Goal: Task Accomplishment & Management: Use online tool/utility

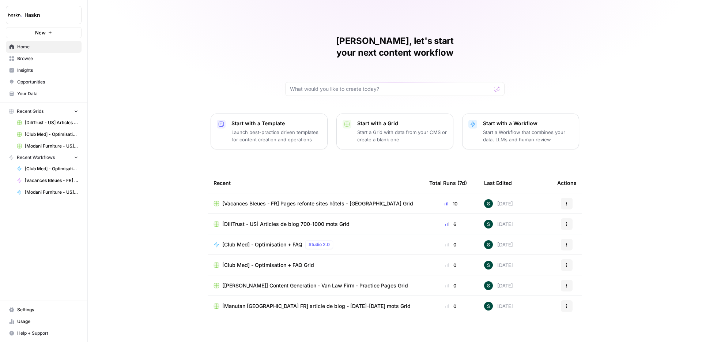
click at [27, 59] on span "Browse" at bounding box center [47, 58] width 61 height 7
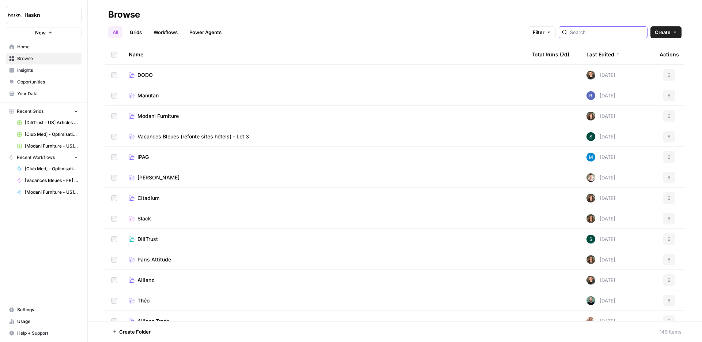
click at [596, 35] on input "search" at bounding box center [607, 32] width 74 height 7
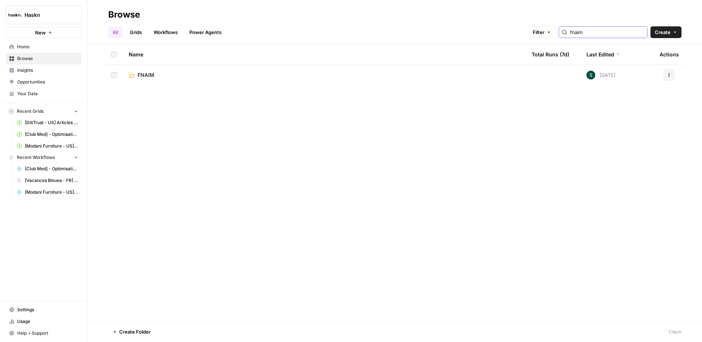
type input "fnaim"
click at [160, 75] on link "FNAIM" at bounding box center [324, 74] width 391 height 7
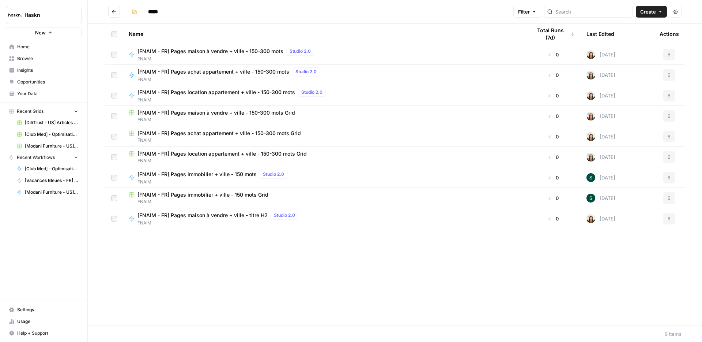
click at [246, 275] on div "Name Total Runs (7d) Last Edited Actions [FNAIM - FR] Pages maison à vendre + v…" at bounding box center [395, 174] width 614 height 301
click at [296, 292] on div "Name Total Runs (7d) Last Edited Actions [FNAIM - FR] Pages maison à vendre + v…" at bounding box center [395, 174] width 614 height 301
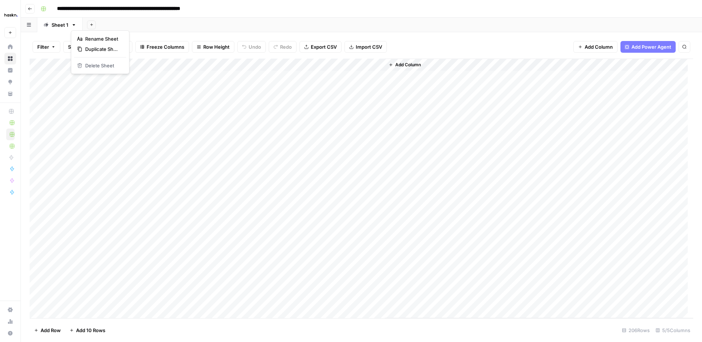
click at [74, 25] on icon "button" at bounding box center [74, 24] width 3 height 1
click at [91, 47] on span "Duplicate Sheet" at bounding box center [102, 48] width 35 height 7
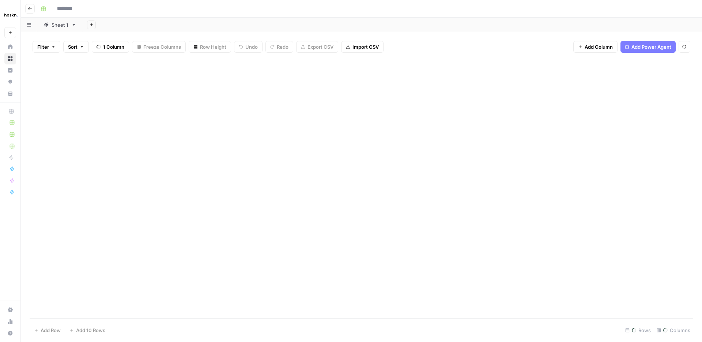
type input "**********"
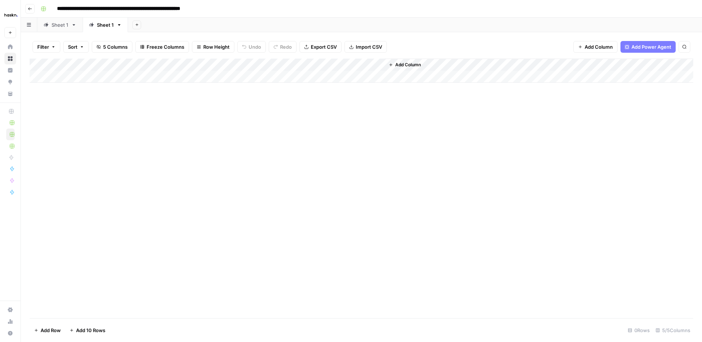
click at [80, 78] on div "Add Column" at bounding box center [362, 71] width 664 height 24
click at [151, 173] on div "Add Column" at bounding box center [362, 188] width 664 height 259
click at [152, 78] on div "Add Column" at bounding box center [362, 77] width 664 height 37
click at [209, 77] on div "Add Column" at bounding box center [362, 77] width 664 height 37
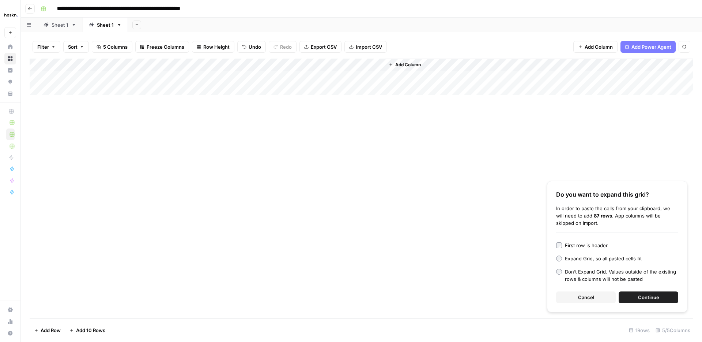
click at [651, 295] on span "Continue" at bounding box center [648, 296] width 21 height 7
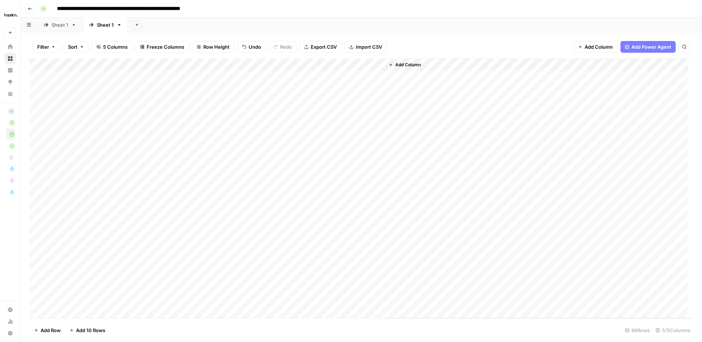
click at [147, 82] on div "Add Column" at bounding box center [362, 188] width 664 height 259
click at [84, 77] on div "Add Column" at bounding box center [362, 188] width 664 height 259
click at [313, 64] on div "Add Column" at bounding box center [362, 188] width 664 height 259
click at [332, 82] on span "All Rows" at bounding box center [338, 81] width 46 height 7
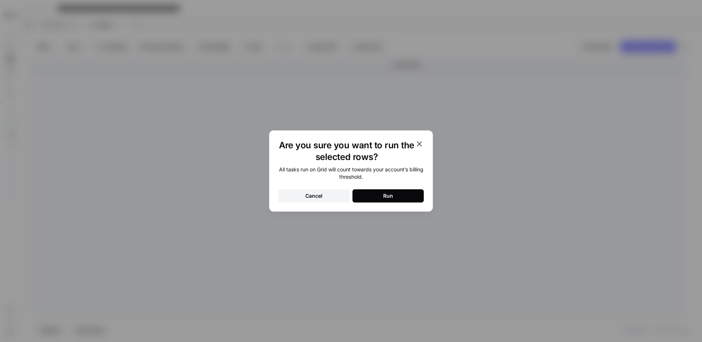
click at [388, 197] on div "Run" at bounding box center [388, 195] width 10 height 7
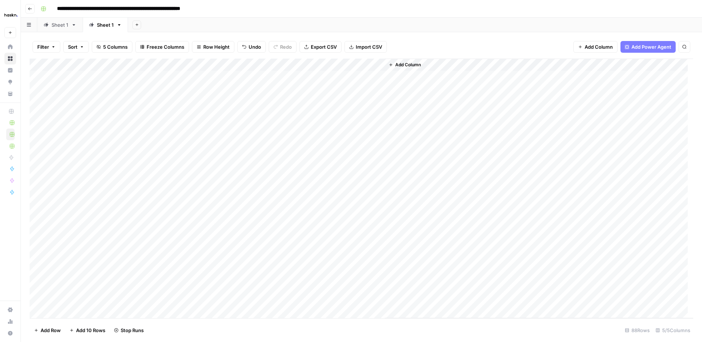
scroll to position [0, 0]
click at [72, 26] on icon "button" at bounding box center [73, 24] width 5 height 5
click at [85, 48] on span "Duplicate Sheet" at bounding box center [102, 48] width 35 height 7
click at [78, 79] on div "Add Column" at bounding box center [362, 71] width 664 height 24
click at [161, 192] on div "Add Column" at bounding box center [362, 188] width 664 height 259
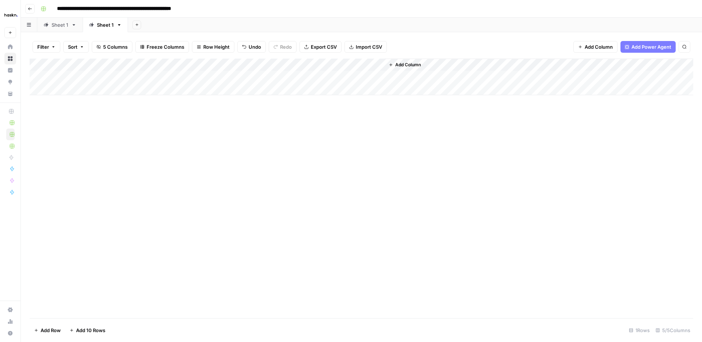
click at [212, 74] on div "Add Column" at bounding box center [362, 77] width 664 height 37
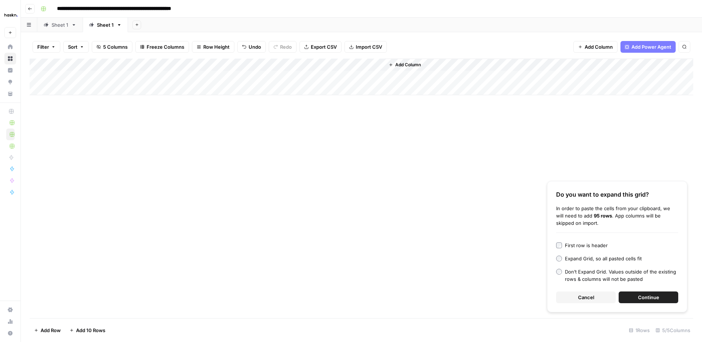
click at [636, 300] on button "Continue" at bounding box center [649, 297] width 60 height 12
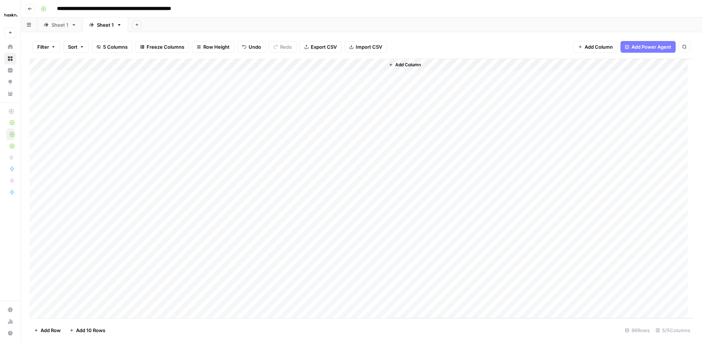
click at [139, 80] on div "Add Column" at bounding box center [362, 188] width 664 height 259
click at [98, 79] on div "Add Column" at bounding box center [362, 188] width 664 height 259
click at [309, 64] on div "Add Column" at bounding box center [362, 188] width 664 height 259
click at [333, 80] on span "All Rows" at bounding box center [338, 81] width 46 height 7
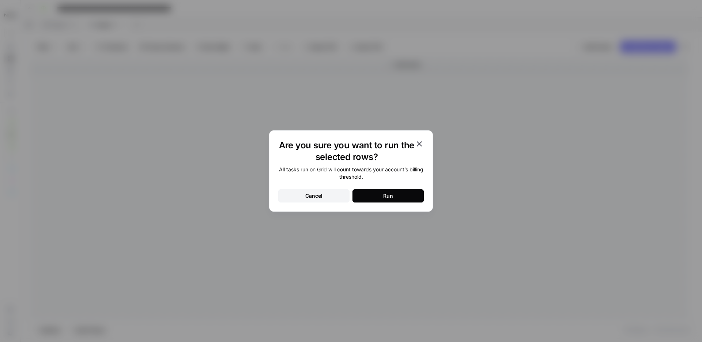
click at [399, 190] on button "Run" at bounding box center [388, 195] width 71 height 13
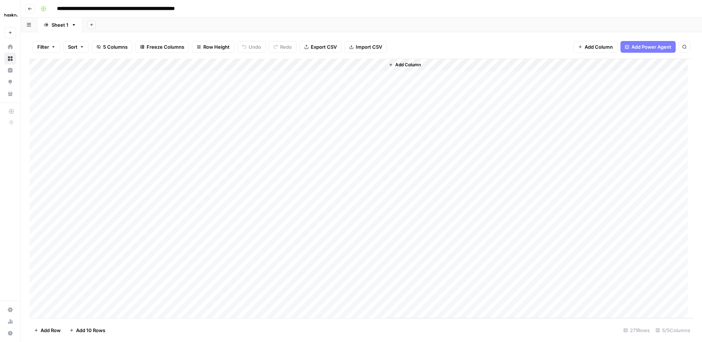
click at [77, 24] on link "Sheet 1" at bounding box center [59, 25] width 45 height 15
click at [74, 24] on icon "button" at bounding box center [73, 24] width 5 height 5
click at [98, 49] on span "Duplicate Sheet" at bounding box center [102, 48] width 35 height 7
click at [84, 78] on div "Add Column" at bounding box center [362, 71] width 664 height 24
click at [170, 192] on div "Add Column" at bounding box center [362, 188] width 664 height 259
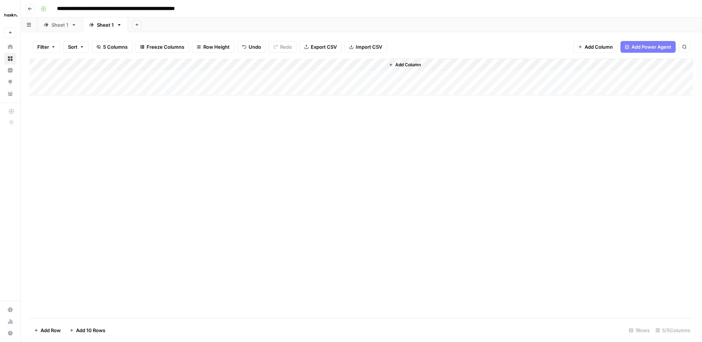
click at [220, 78] on div "Add Column" at bounding box center [362, 77] width 664 height 37
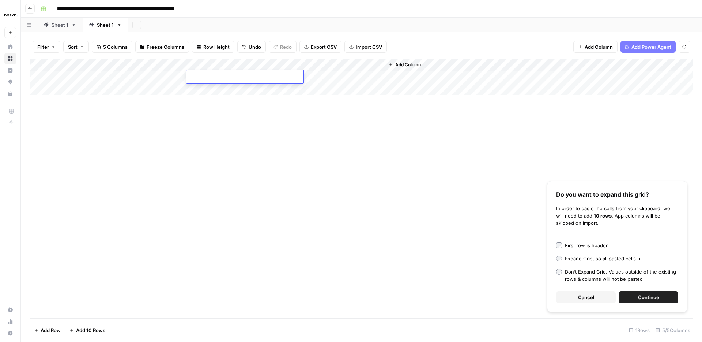
drag, startPoint x: 235, startPoint y: 144, endPoint x: 231, endPoint y: 140, distance: 6.2
click at [235, 144] on div "Add Column Do you want to expand this grid? In order to paste the cells from yo…" at bounding box center [362, 188] width 664 height 259
click at [664, 298] on button "Continue" at bounding box center [649, 297] width 60 height 12
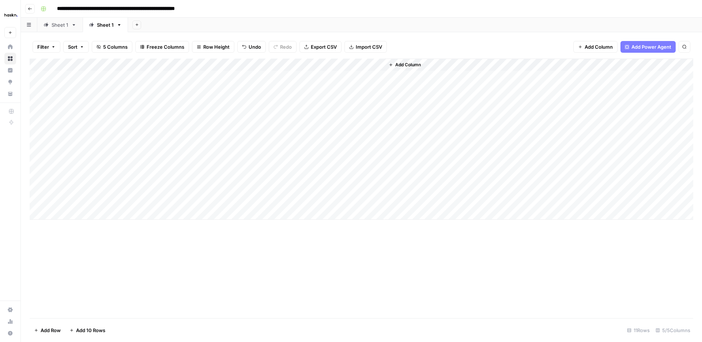
click at [159, 77] on div "Add Column" at bounding box center [362, 139] width 664 height 161
click at [90, 77] on div "Add Column" at bounding box center [362, 139] width 664 height 161
click at [311, 64] on div "Add Column" at bounding box center [362, 139] width 664 height 161
click at [331, 84] on span "All Rows" at bounding box center [338, 81] width 46 height 7
click at [103, 27] on div "Sheet 1" at bounding box center [105, 24] width 17 height 7
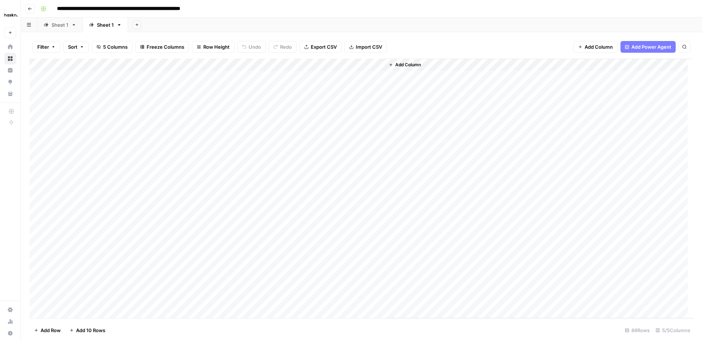
click at [349, 76] on div "Add Column" at bounding box center [362, 188] width 664 height 259
click at [352, 76] on div "Add Column" at bounding box center [362, 188] width 664 height 259
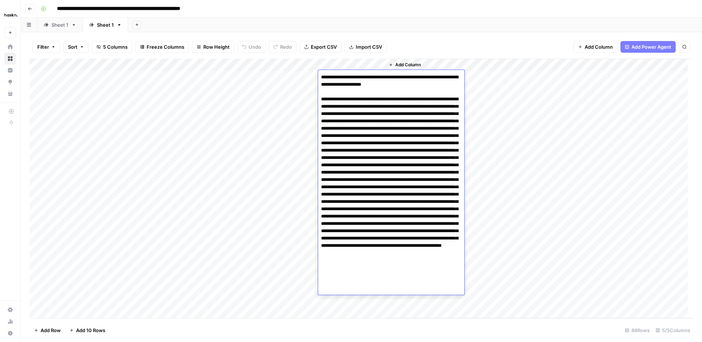
click at [491, 143] on div "Add Column" at bounding box center [539, 188] width 309 height 259
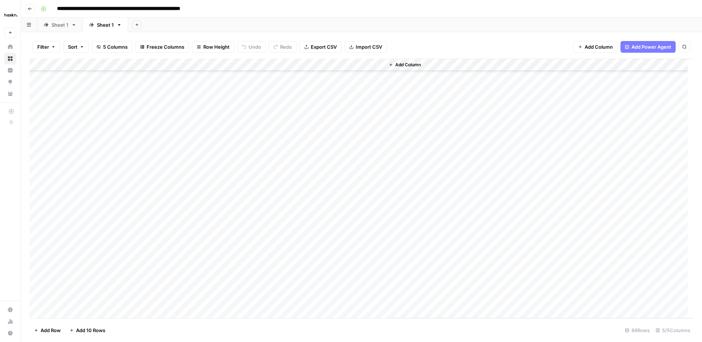
scroll to position [859, 0]
